Goal: Obtain resource: Obtain resource

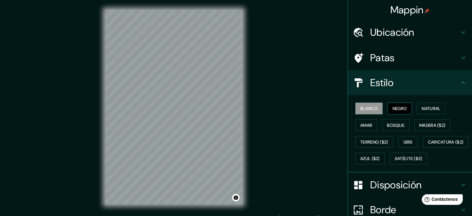
click at [393, 110] on font "Negro" at bounding box center [399, 108] width 15 height 6
click at [365, 124] on font "Amar" at bounding box center [366, 125] width 12 height 6
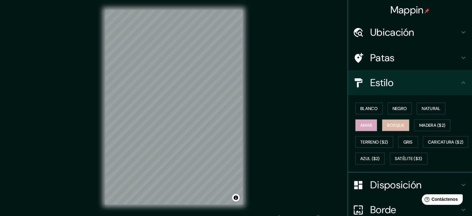
click at [394, 130] on button "Bosque" at bounding box center [395, 125] width 27 height 12
click at [277, 137] on div "Mappin Ubicación Santa [PERSON_NAME] Totolapilla, [GEOGRAPHIC_DATA], [GEOGRAPHI…" at bounding box center [236, 112] width 472 height 224
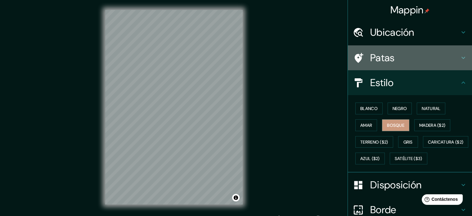
click at [391, 58] on h4 "Patas" at bounding box center [414, 57] width 89 height 12
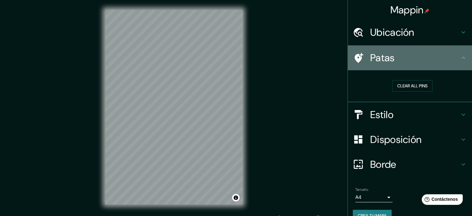
click at [397, 69] on div "Patas" at bounding box center [410, 57] width 124 height 25
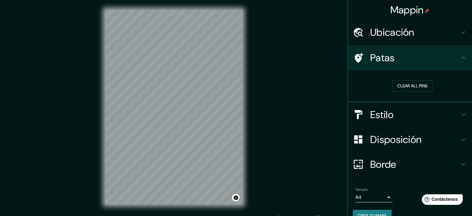
click at [411, 36] on h4 "Ubicación" at bounding box center [414, 32] width 89 height 12
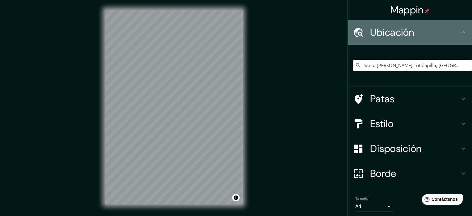
click at [411, 36] on h4 "Ubicación" at bounding box center [414, 32] width 89 height 12
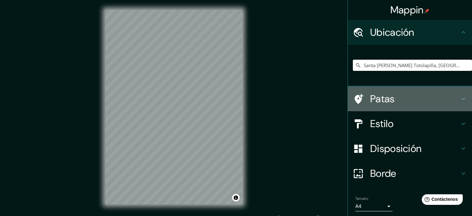
click at [418, 102] on h4 "Patas" at bounding box center [414, 98] width 89 height 12
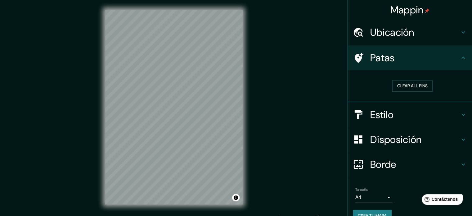
click at [419, 63] on h4 "Patas" at bounding box center [414, 57] width 89 height 12
click at [411, 113] on h4 "Estilo" at bounding box center [414, 115] width 89 height 12
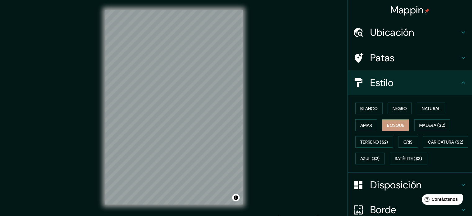
click at [409, 92] on div "Estilo" at bounding box center [410, 82] width 124 height 25
click at [406, 142] on font "Gris" at bounding box center [407, 142] width 9 height 6
click at [392, 106] on font "Negro" at bounding box center [399, 108] width 15 height 6
click at [422, 108] on font "Natural" at bounding box center [431, 108] width 19 height 6
click at [397, 125] on font "Bosque" at bounding box center [395, 125] width 17 height 6
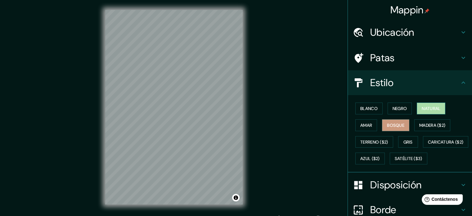
click at [428, 111] on font "Natural" at bounding box center [431, 108] width 19 height 8
click at [399, 129] on button "Bosque" at bounding box center [395, 125] width 27 height 12
click at [429, 108] on font "Natural" at bounding box center [431, 108] width 19 height 6
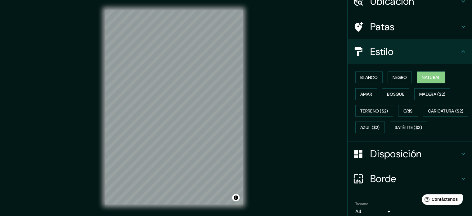
click at [393, 161] on div "Disposición" at bounding box center [410, 153] width 124 height 25
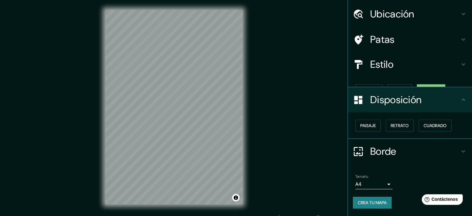
scroll to position [7, 0]
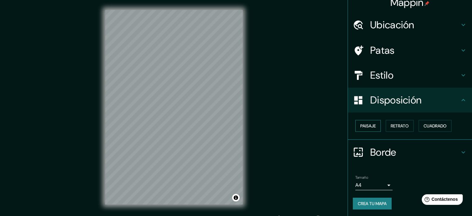
click at [373, 126] on button "Paisaje" at bounding box center [367, 126] width 25 height 12
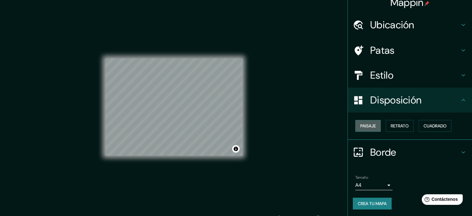
click at [373, 126] on button "Paisaje" at bounding box center [367, 126] width 25 height 12
click at [391, 126] on font "Retrato" at bounding box center [400, 126] width 18 height 6
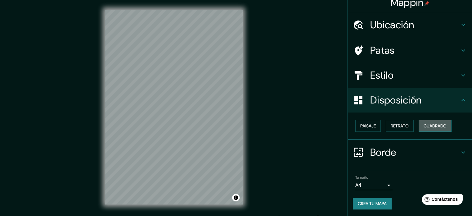
click at [426, 122] on font "Cuadrado" at bounding box center [434, 126] width 23 height 8
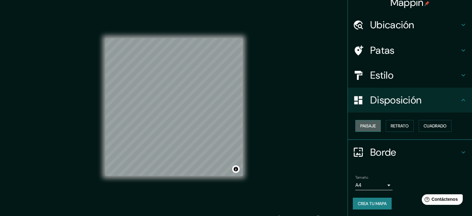
click at [370, 127] on font "Paisaje" at bounding box center [368, 126] width 16 height 6
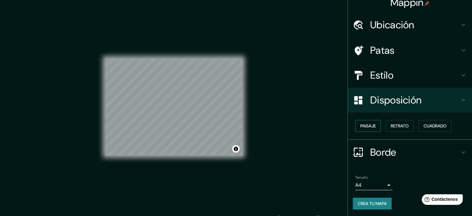
click at [370, 127] on font "Paisaje" at bounding box center [368, 126] width 16 height 6
click at [431, 123] on font "Cuadrado" at bounding box center [434, 126] width 23 height 6
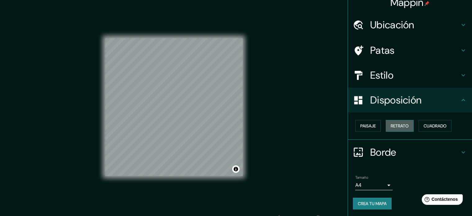
click at [401, 124] on font "Retrato" at bounding box center [400, 126] width 18 height 6
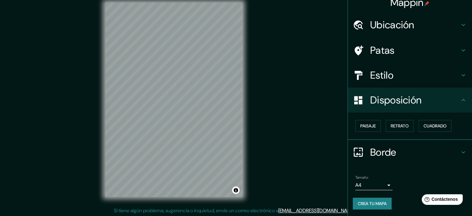
scroll to position [8, 0]
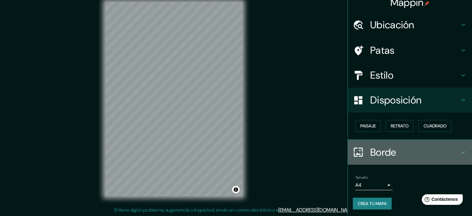
click at [459, 150] on icon at bounding box center [462, 151] width 7 height 7
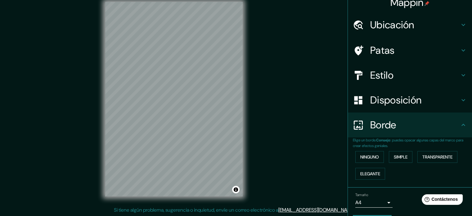
click at [459, 123] on icon at bounding box center [462, 124] width 7 height 7
click at [371, 171] on font "Elegante" at bounding box center [370, 174] width 20 height 6
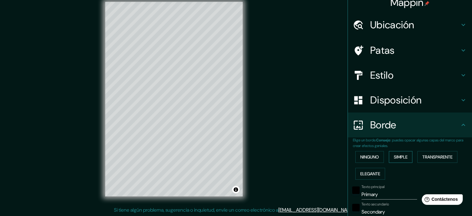
click at [395, 157] on font "Simple" at bounding box center [401, 157] width 14 height 6
click at [424, 154] on font "Transparente" at bounding box center [437, 157] width 30 height 6
click at [367, 156] on font "Ninguno" at bounding box center [369, 157] width 19 height 6
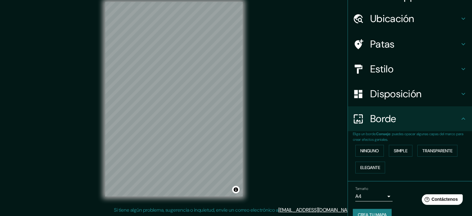
scroll to position [25, 0]
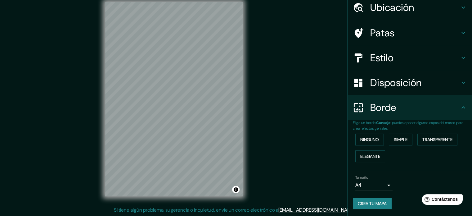
click at [383, 178] on div "Tamaño A4 single" at bounding box center [373, 182] width 37 height 15
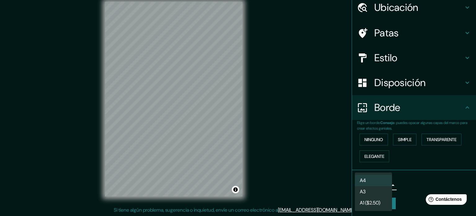
click at [384, 183] on body "Mappin Ubicación [GEOGRAPHIC_DATA][PERSON_NAME], [GEOGRAPHIC_DATA], [GEOGRAPHIC…" at bounding box center [238, 100] width 476 height 216
drag, startPoint x: 402, startPoint y: 173, endPoint x: 405, endPoint y: 183, distance: 10.6
click at [404, 177] on div at bounding box center [238, 108] width 476 height 216
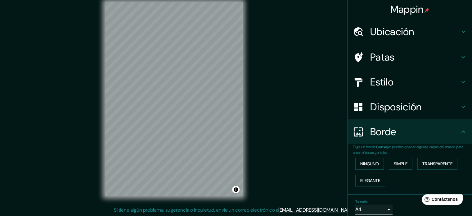
scroll to position [0, 0]
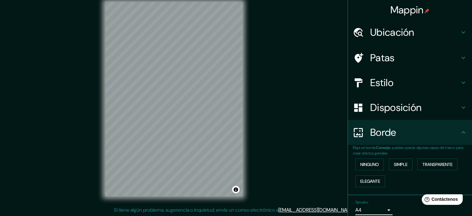
click at [459, 133] on icon at bounding box center [462, 131] width 7 height 7
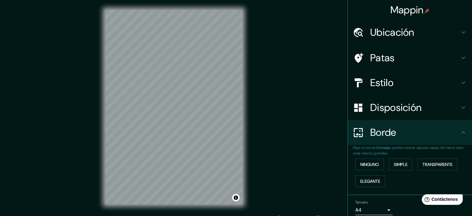
click at [394, 10] on font "Mappin" at bounding box center [406, 9] width 33 height 13
